Goal: Find specific fact: Find contact information

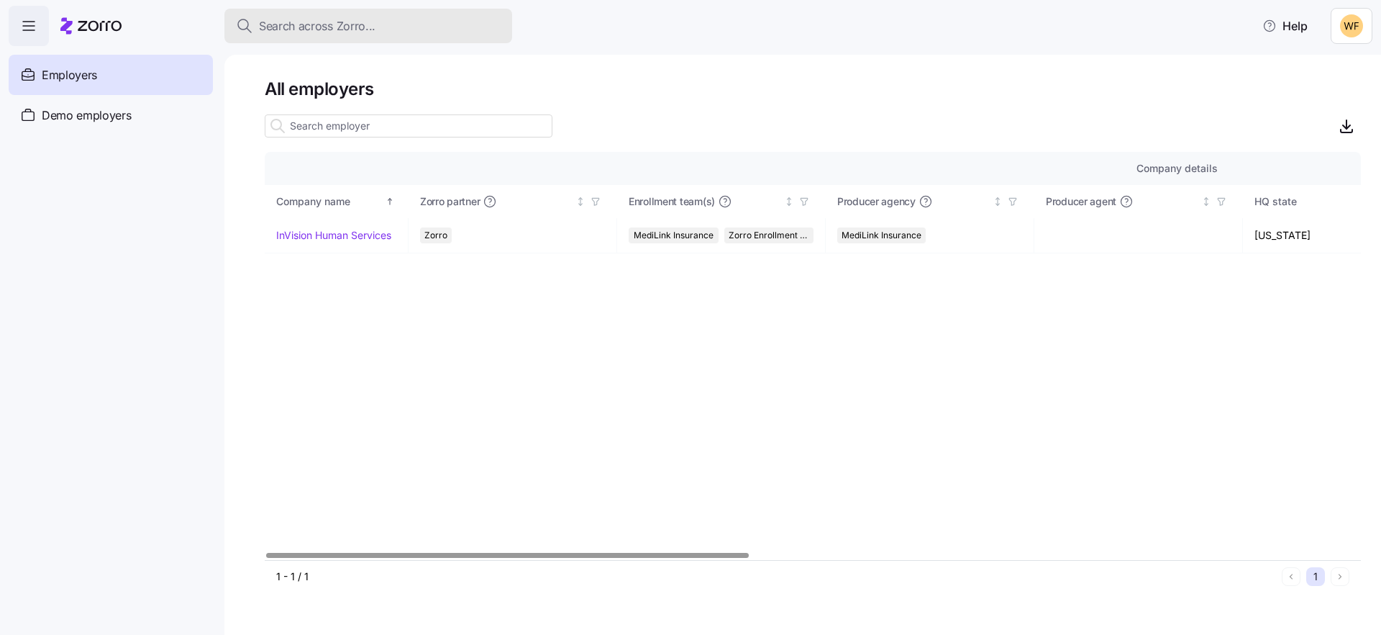
click at [311, 32] on span "Search across Zorro..." at bounding box center [317, 26] width 117 height 18
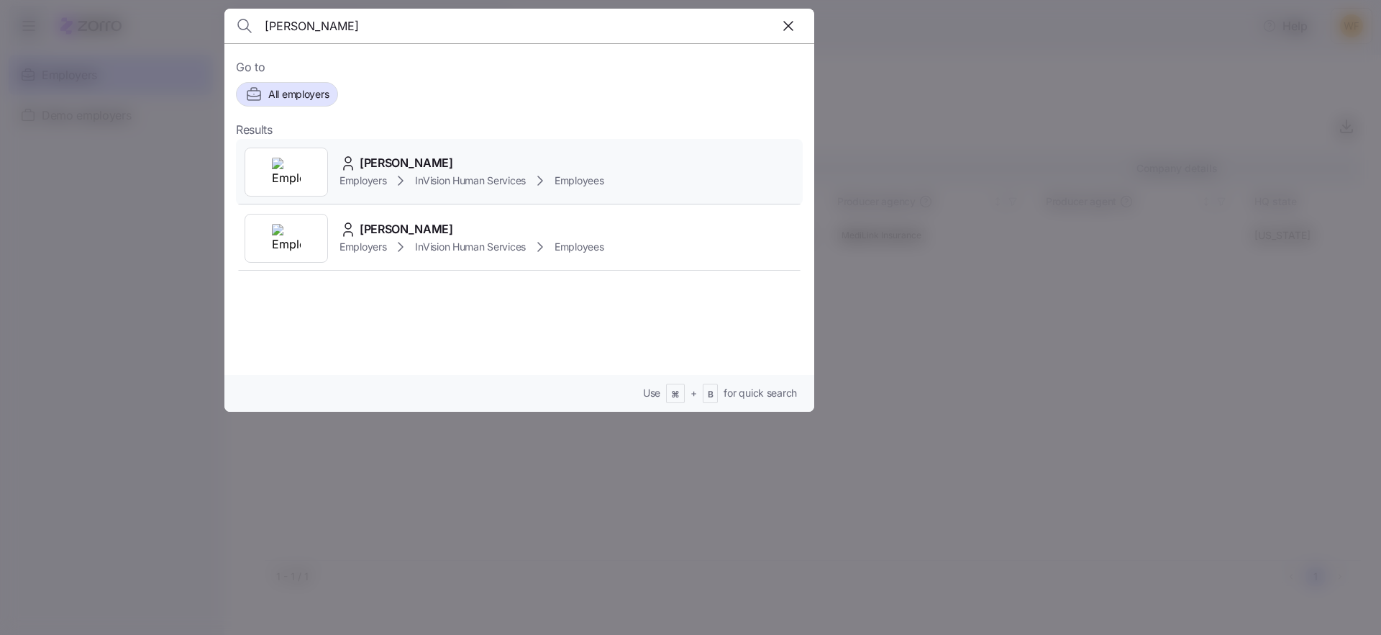
type input "[PERSON_NAME]"
click at [403, 166] on span "[PERSON_NAME]" at bounding box center [407, 163] width 94 height 18
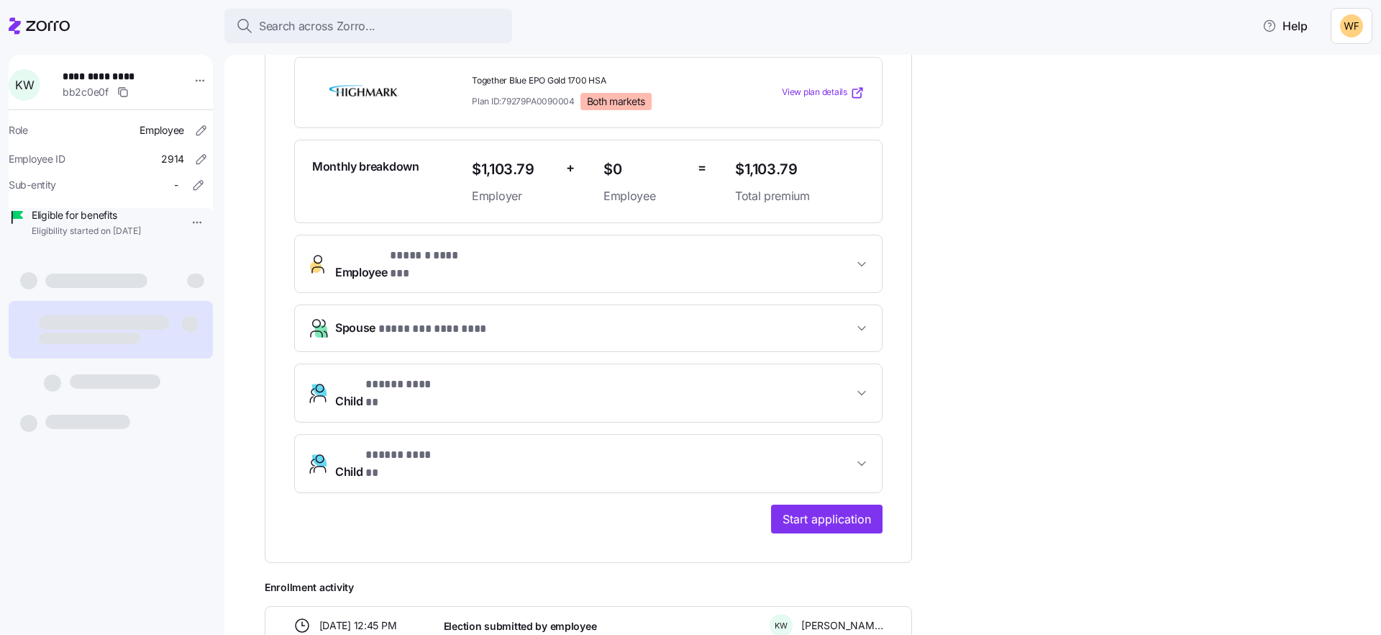
scroll to position [285, 0]
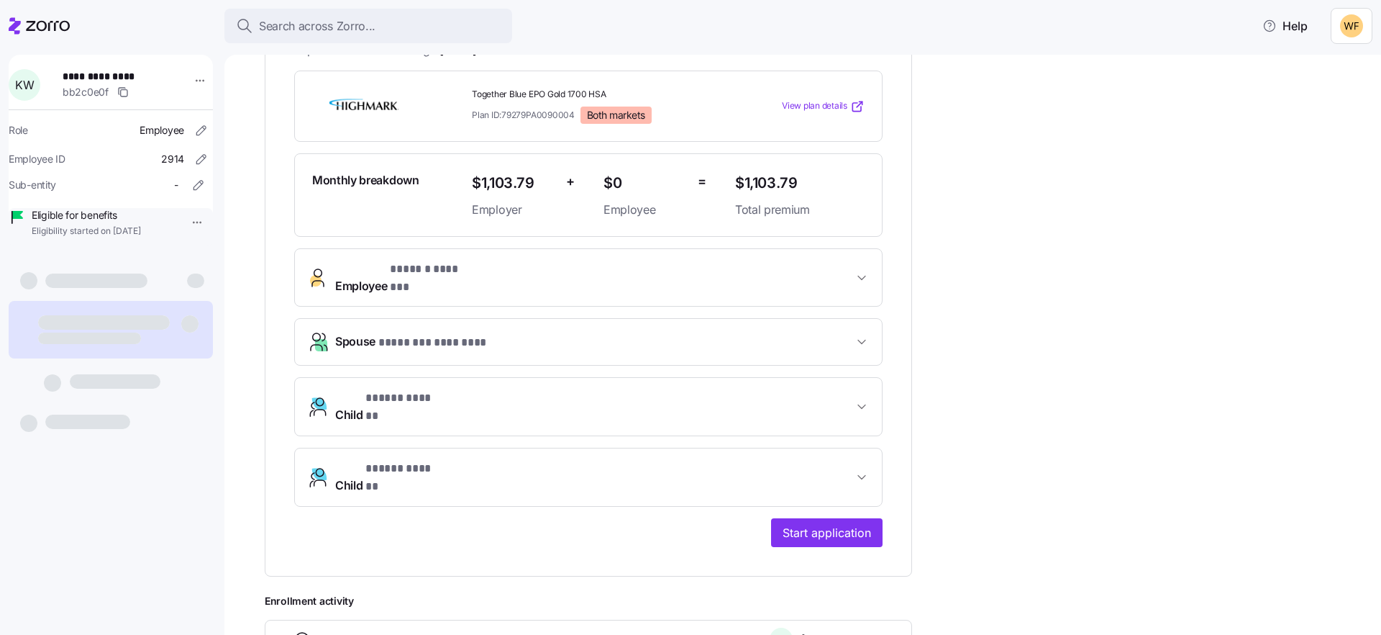
click at [531, 265] on span "Employee * ****** ******* *" at bounding box center [594, 277] width 518 height 35
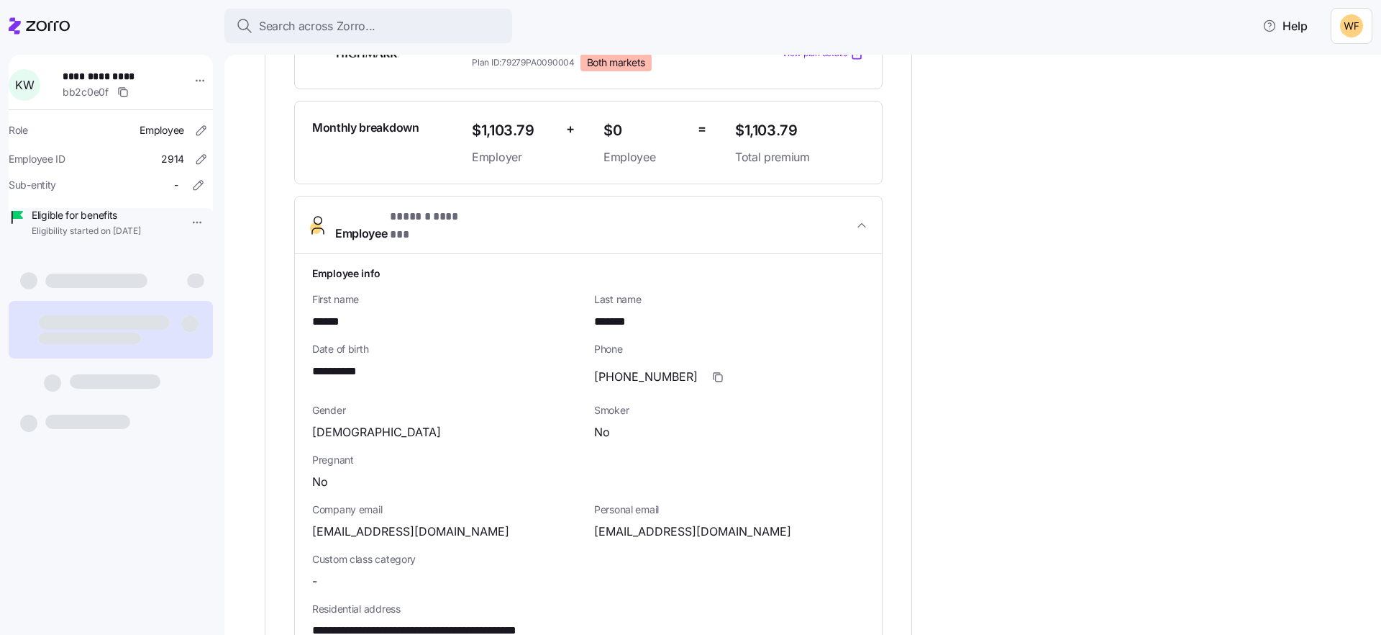
scroll to position [366, 0]
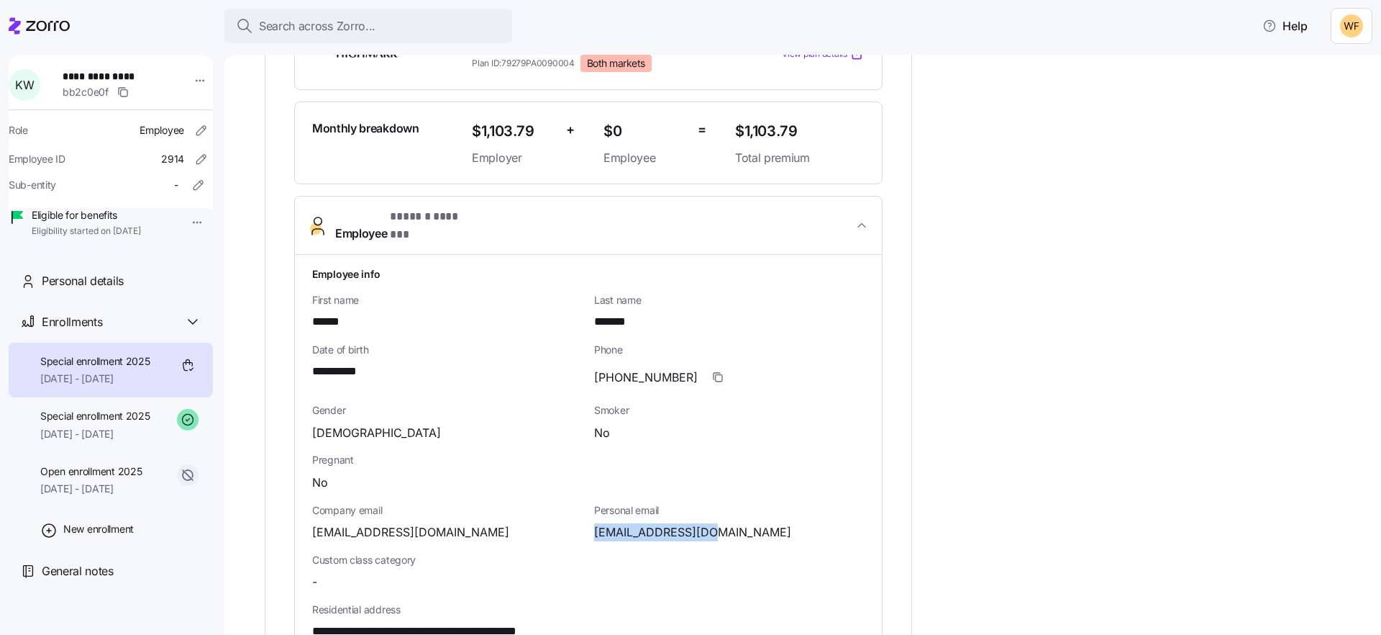
drag, startPoint x: 714, startPoint y: 518, endPoint x: 591, endPoint y: 516, distance: 123.1
click at [591, 516] on div "Personal email [EMAIL_ADDRESS][DOMAIN_NAME]" at bounding box center [730, 522] width 282 height 50
copy span "[EMAIL_ADDRESS][DOMAIN_NAME]"
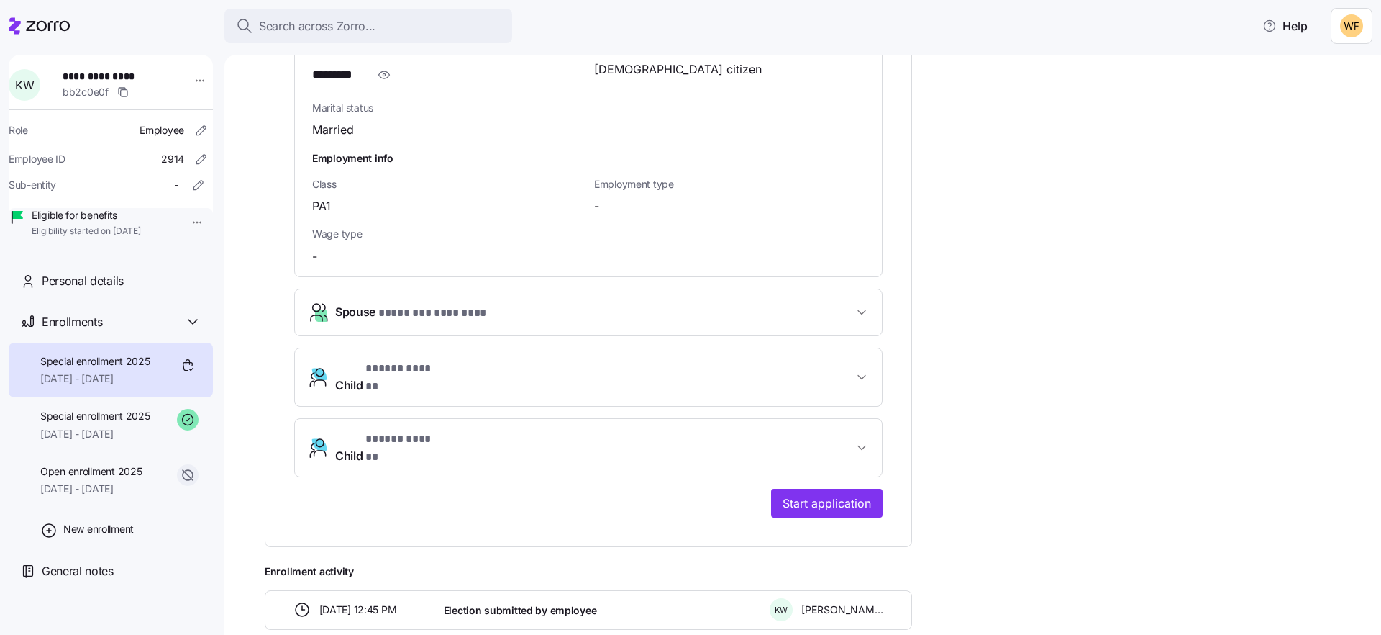
scroll to position [1171, 0]
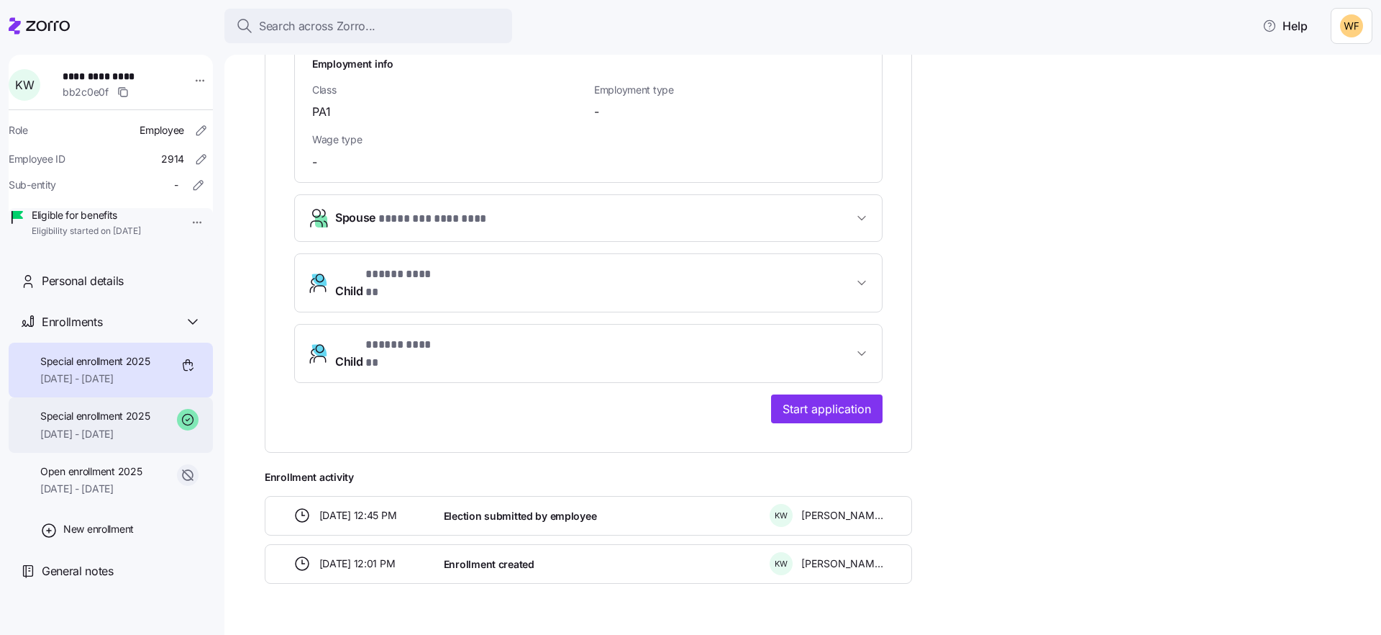
click at [101, 423] on span "Special enrollment 2025" at bounding box center [95, 416] width 110 height 14
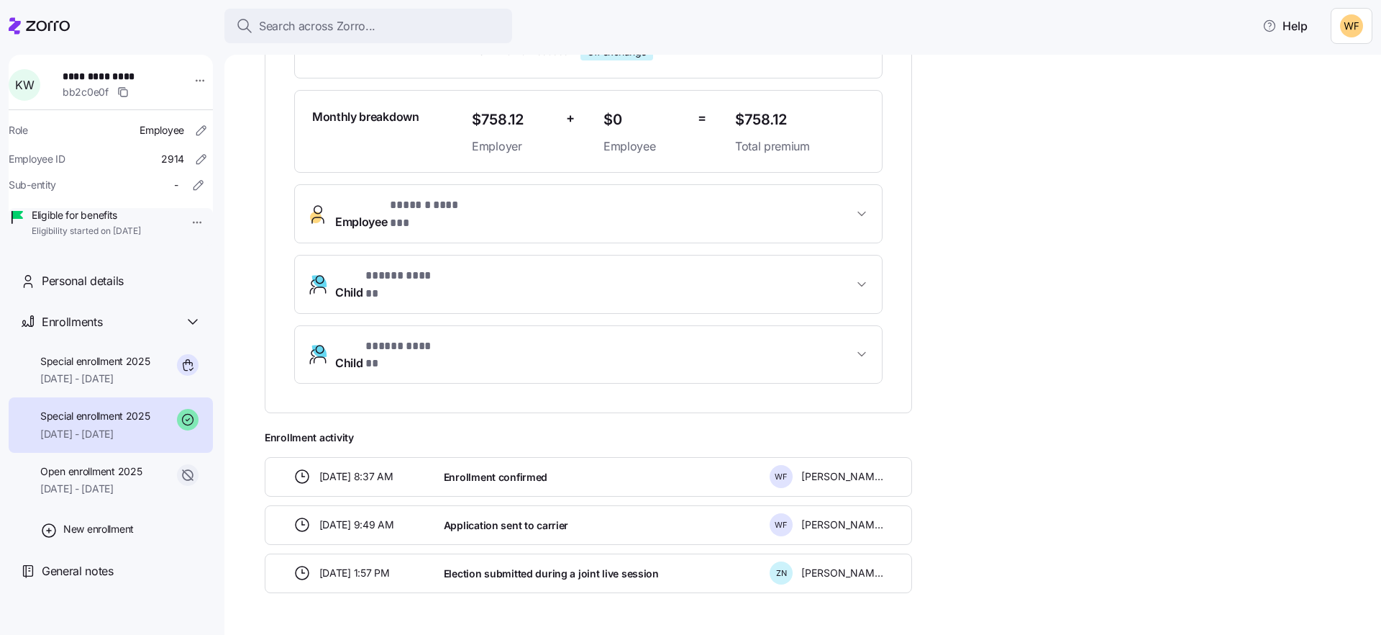
scroll to position [386, 0]
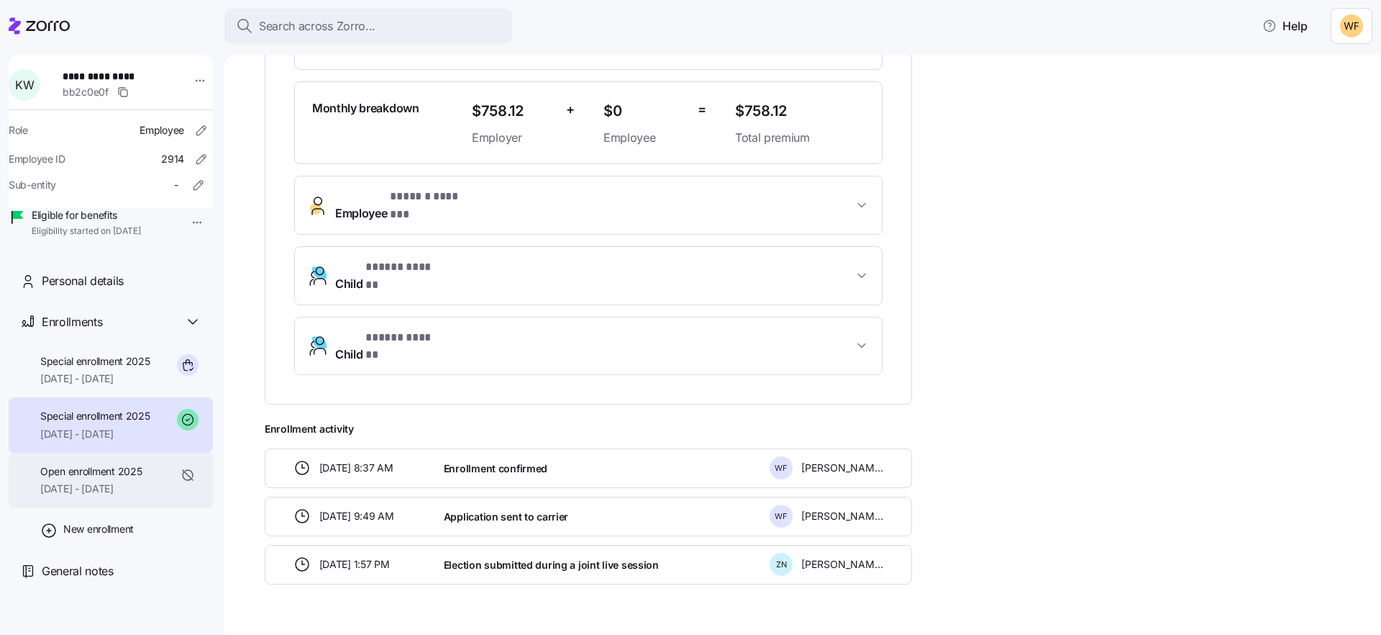
click at [68, 478] on span "Open enrollment 2025" at bounding box center [90, 471] width 101 height 14
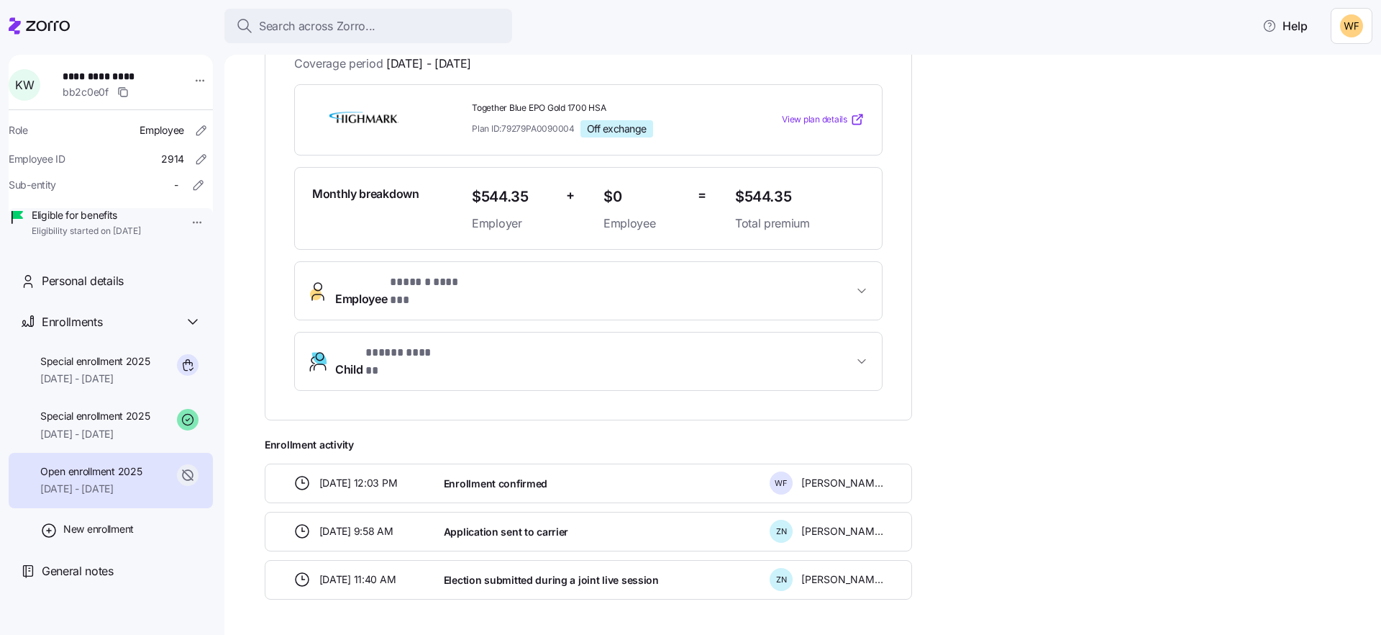
scroll to position [301, 0]
click at [74, 441] on div "Special enrollment 2025 [DATE] - [DATE]" at bounding box center [95, 425] width 110 height 32
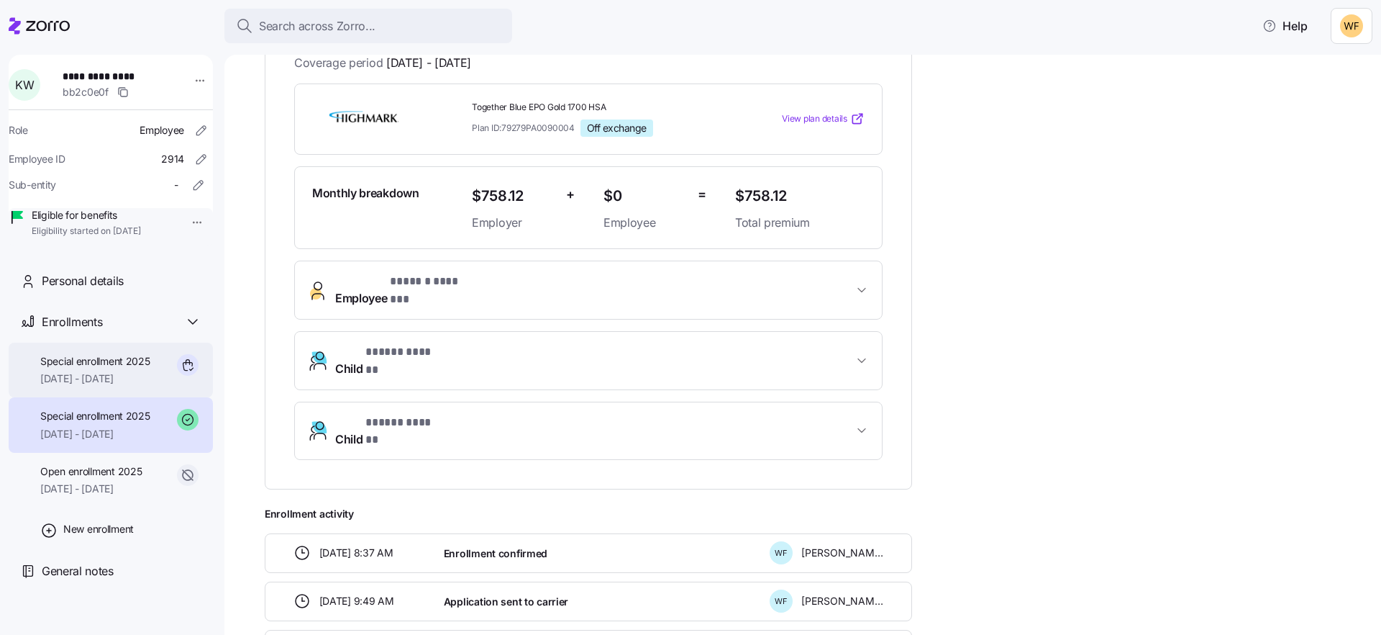
click at [87, 386] on span "[DATE] - [DATE]" at bounding box center [95, 378] width 110 height 14
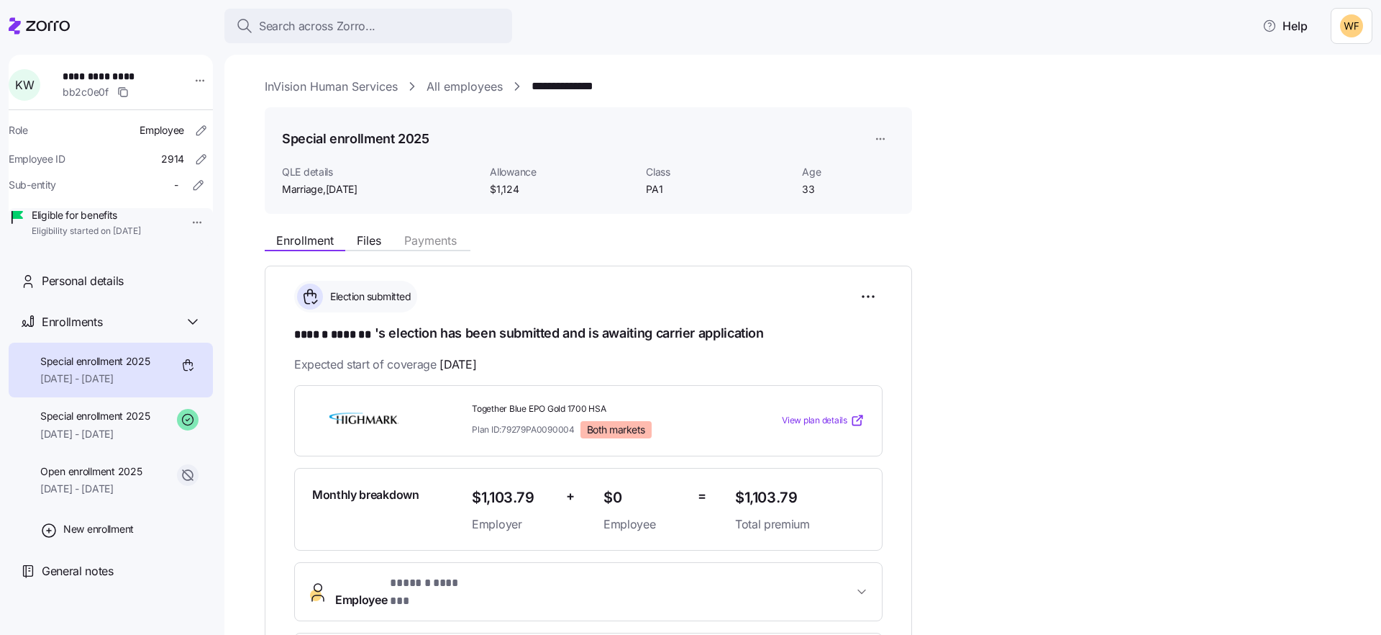
scroll to position [283, 0]
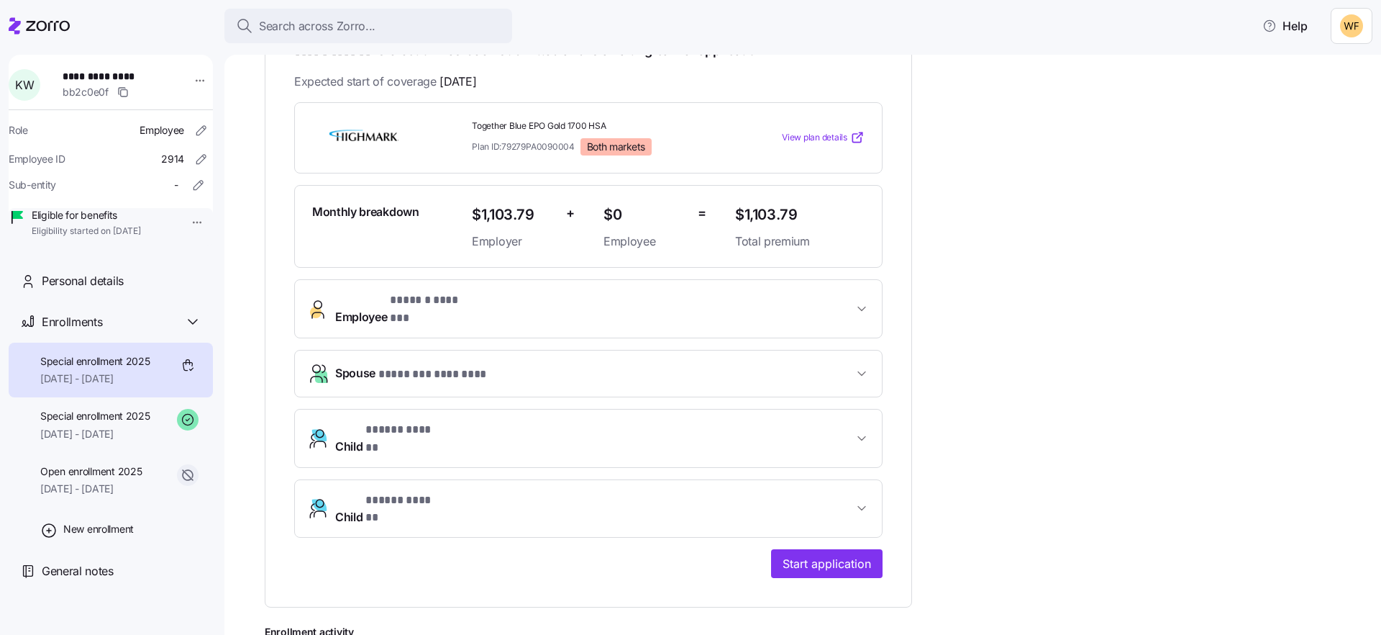
click at [434, 290] on button "Employee * ****** ******* *" at bounding box center [588, 309] width 587 height 58
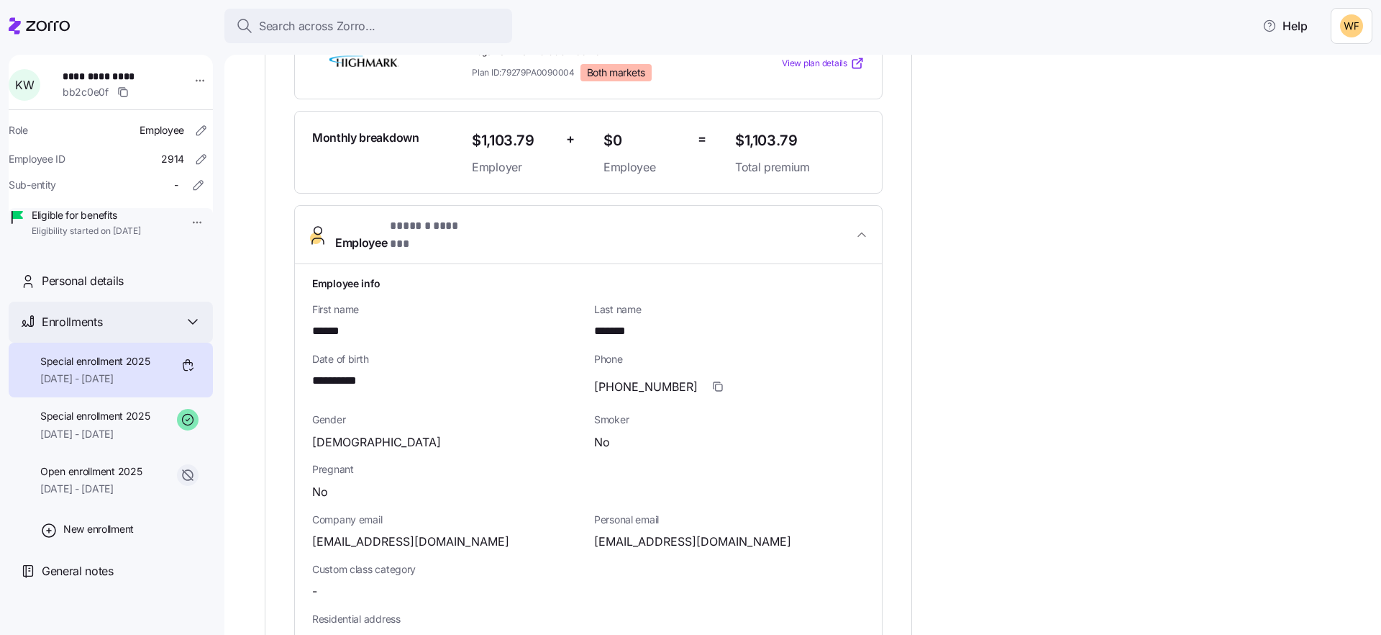
scroll to position [545, 0]
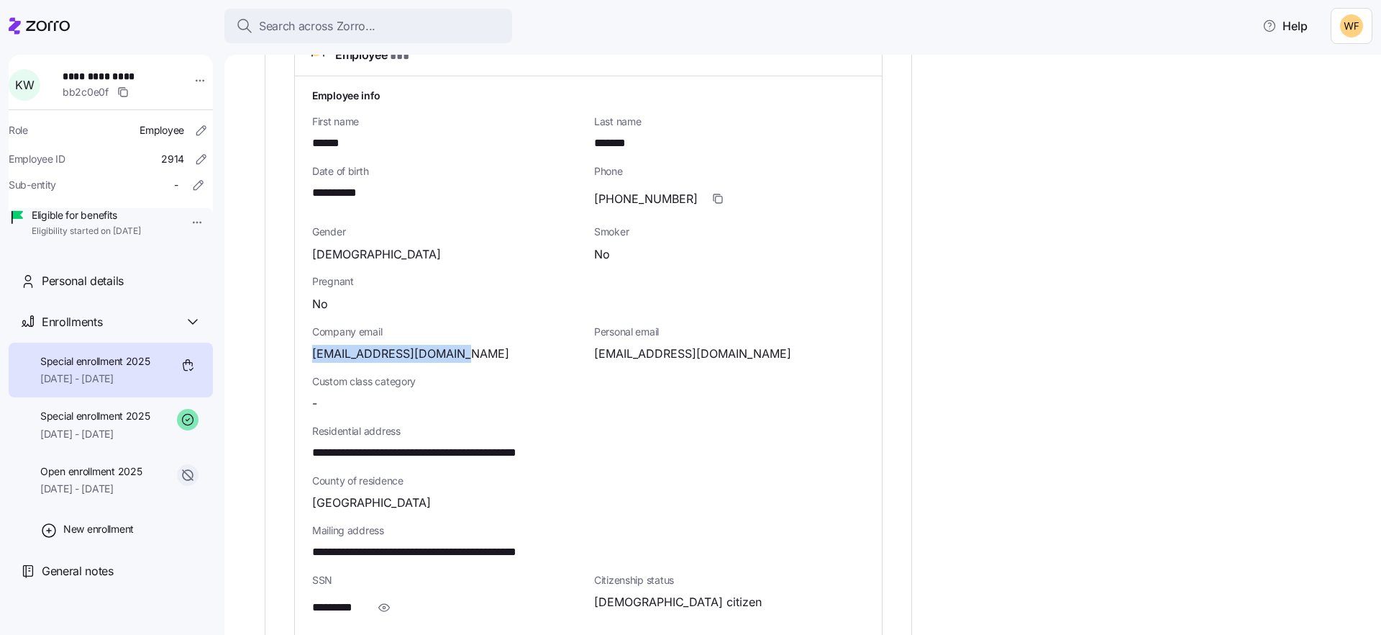
drag, startPoint x: 453, startPoint y: 342, endPoint x: 303, endPoint y: 339, distance: 150.4
click at [303, 339] on div "**********" at bounding box center [588, 442] width 587 height 732
click at [436, 345] on span "[EMAIL_ADDRESS][DOMAIN_NAME]" at bounding box center [410, 354] width 197 height 18
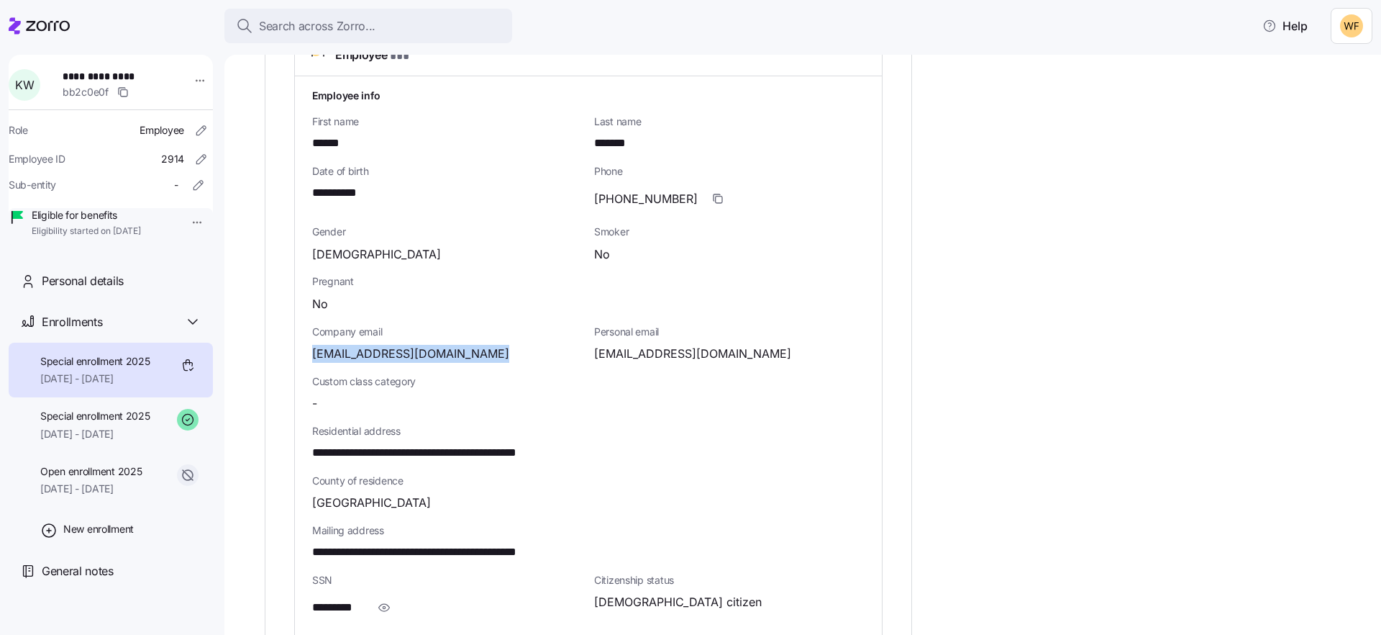
click at [437, 345] on span "[EMAIL_ADDRESS][DOMAIN_NAME]" at bounding box center [410, 354] width 197 height 18
copy span "org"
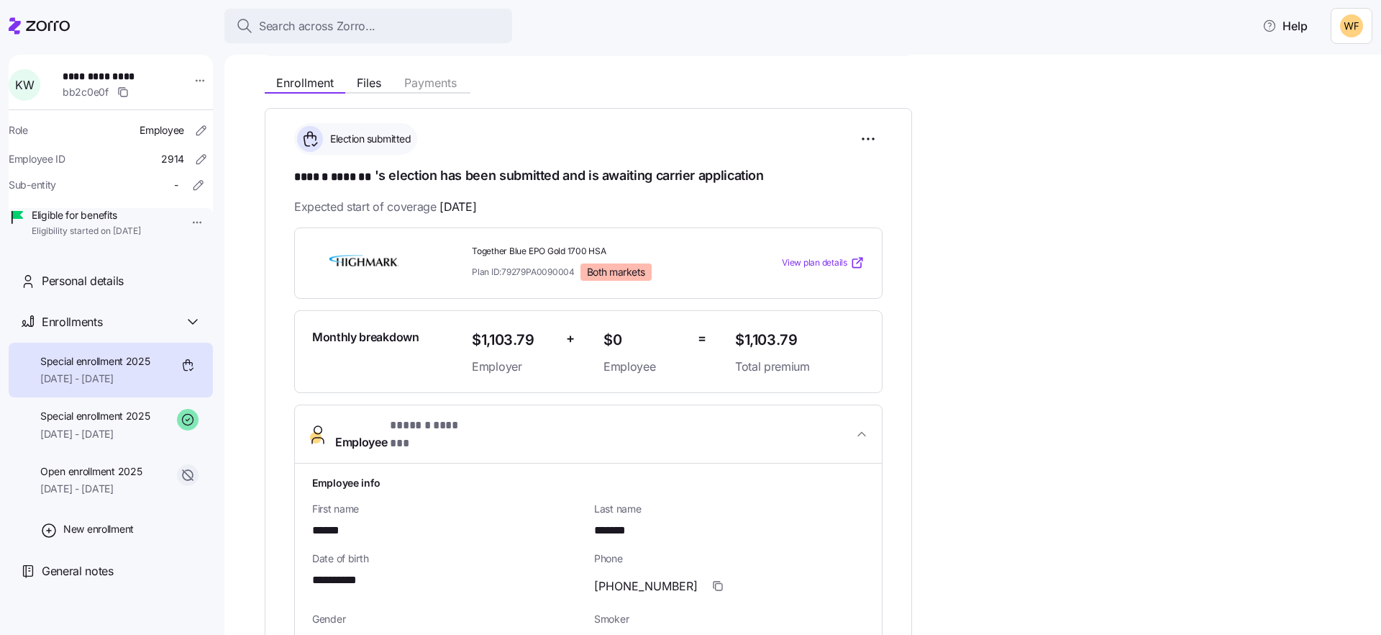
scroll to position [122, 0]
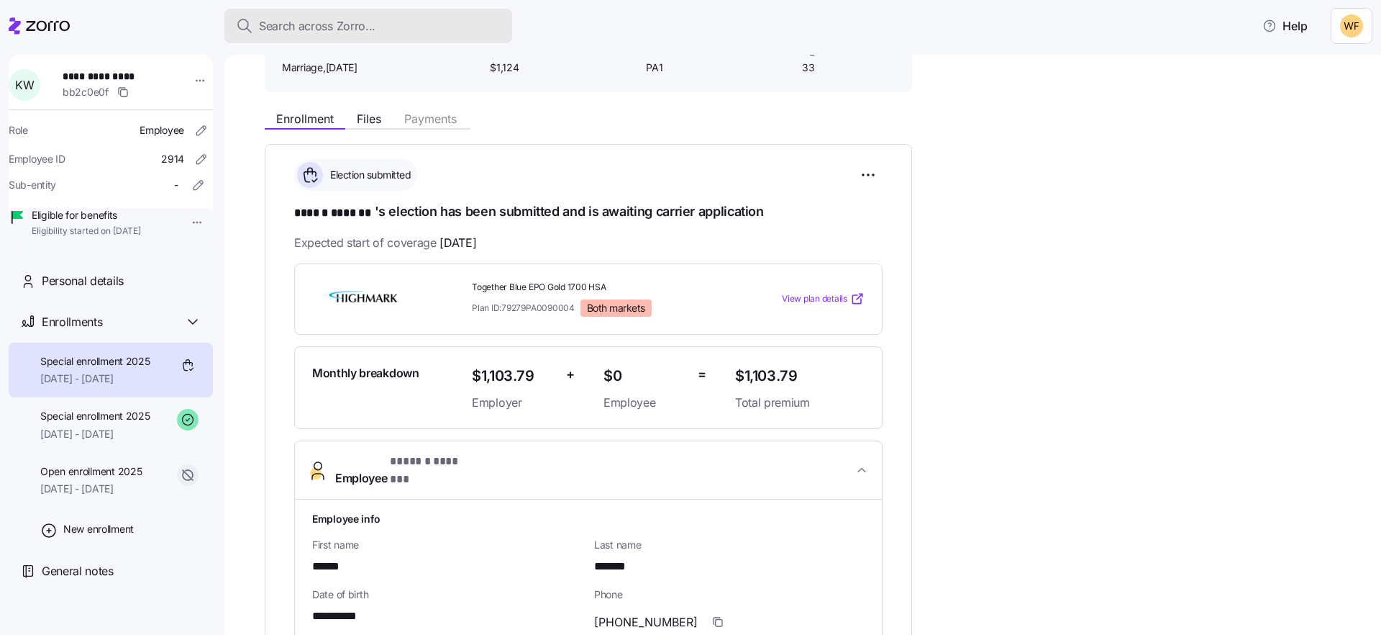
click at [325, 27] on span "Search across Zorro..." at bounding box center [317, 26] width 117 height 18
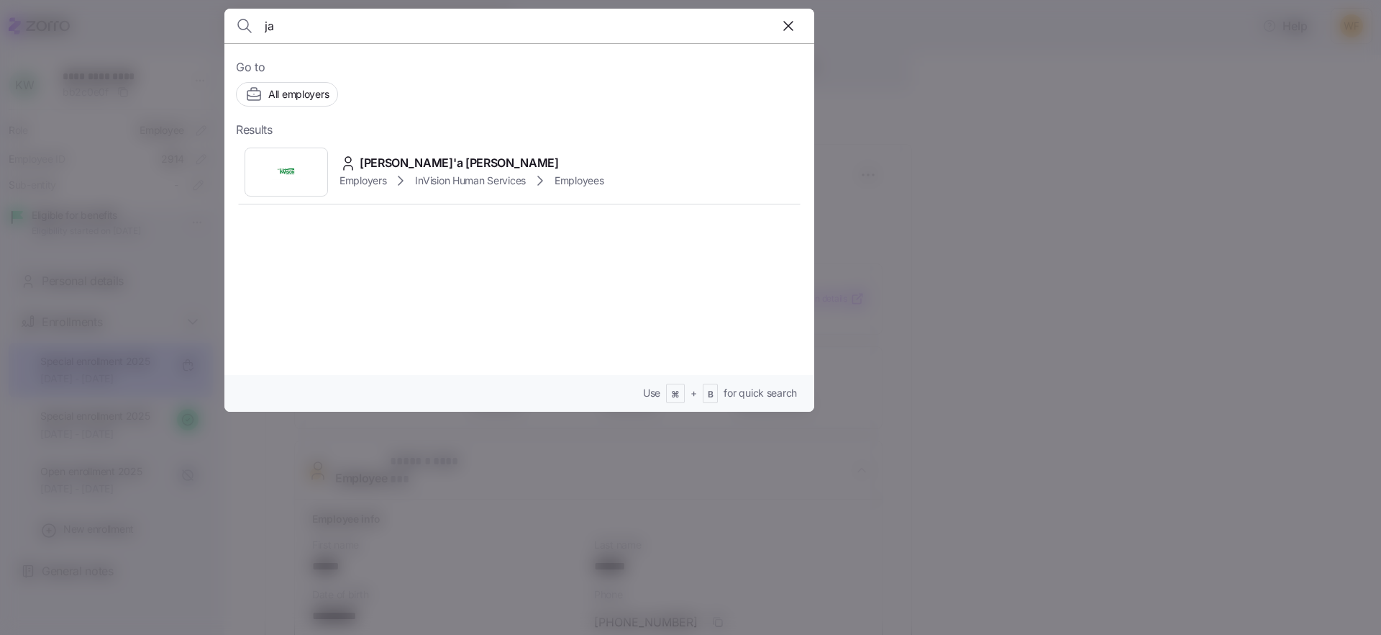
type input "j"
click at [1186, 285] on div at bounding box center [690, 317] width 1381 height 635
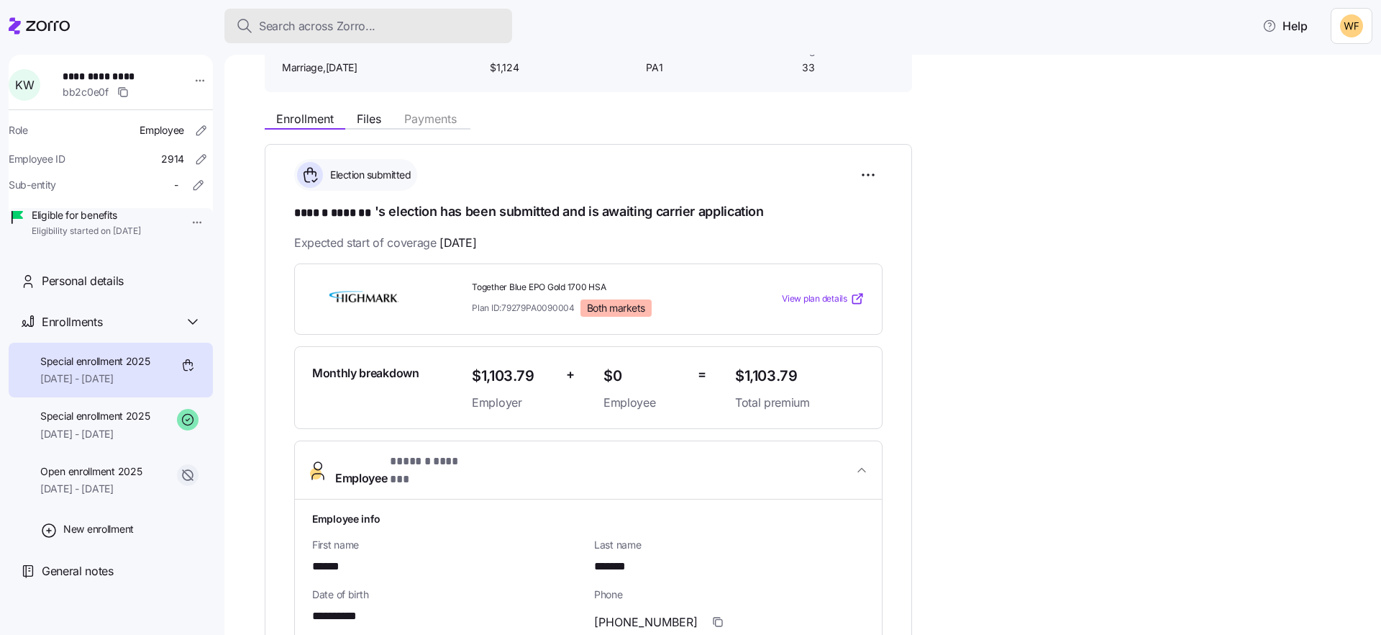
click at [309, 32] on span "Search across Zorro..." at bounding box center [317, 26] width 117 height 18
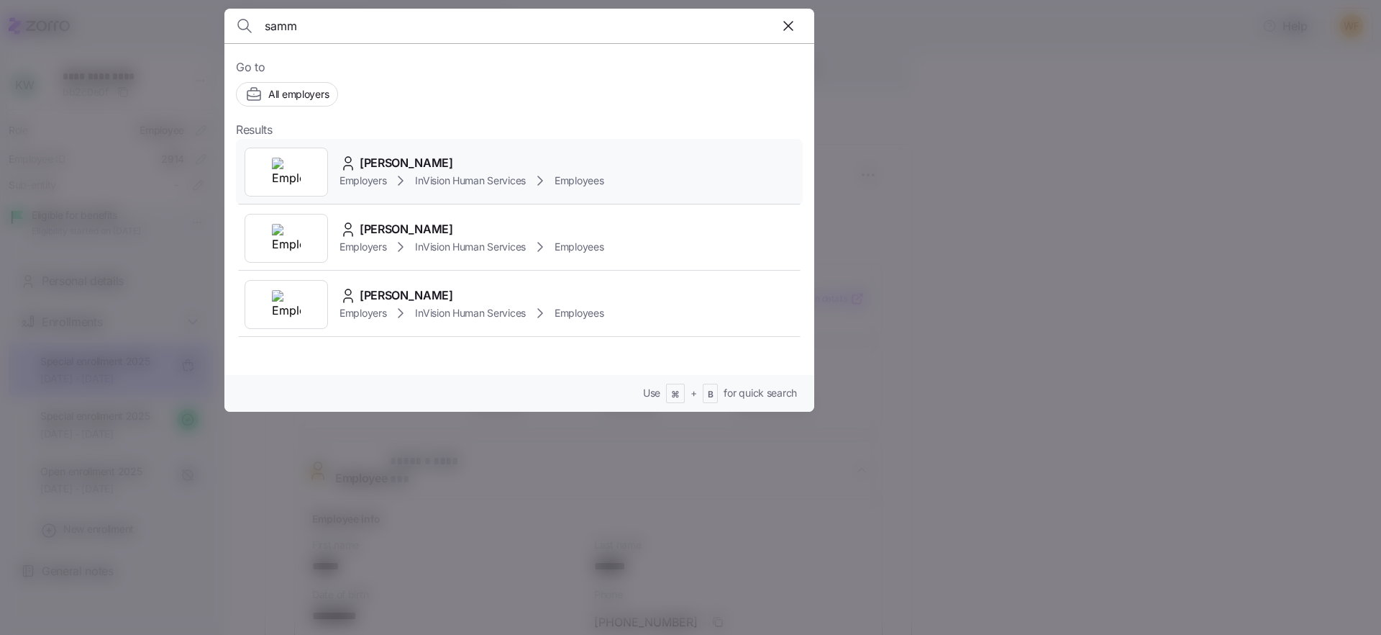
type input "samm"
click at [392, 160] on span "[PERSON_NAME]" at bounding box center [407, 163] width 94 height 18
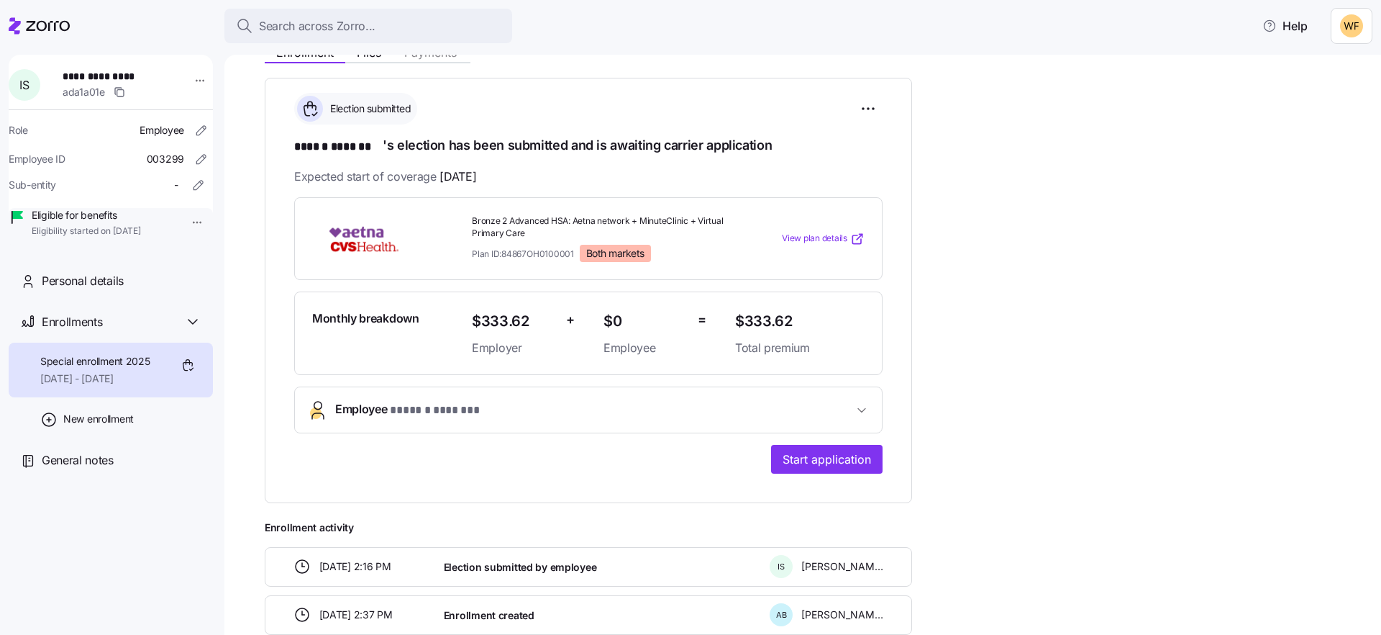
scroll to position [230, 0]
